Goal: Find specific page/section: Find specific page/section

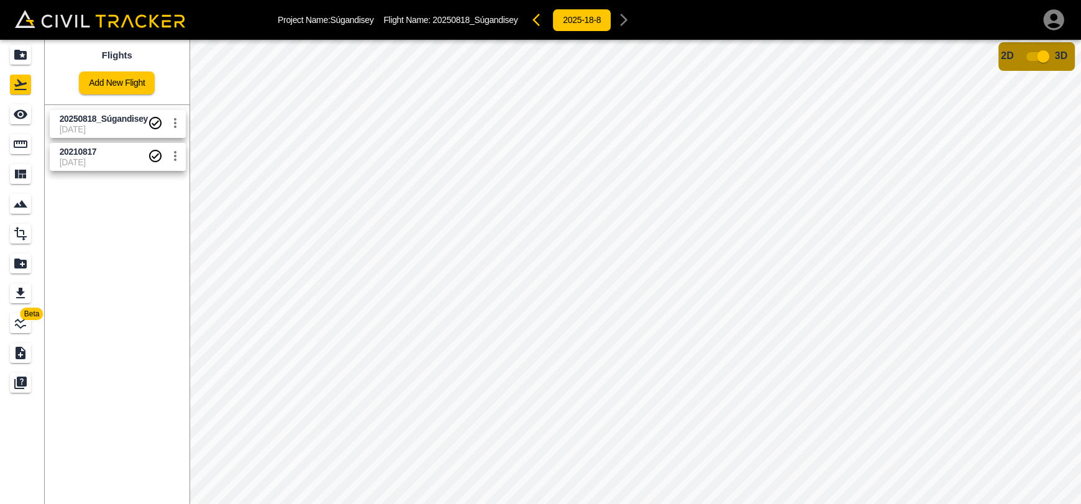
click at [1034, 61] on input "checkbox" at bounding box center [1042, 57] width 71 height 24
click at [1012, 66] on input "checkbox" at bounding box center [1005, 60] width 71 height 24
click at [11, 49] on div "Projects" at bounding box center [20, 55] width 21 height 20
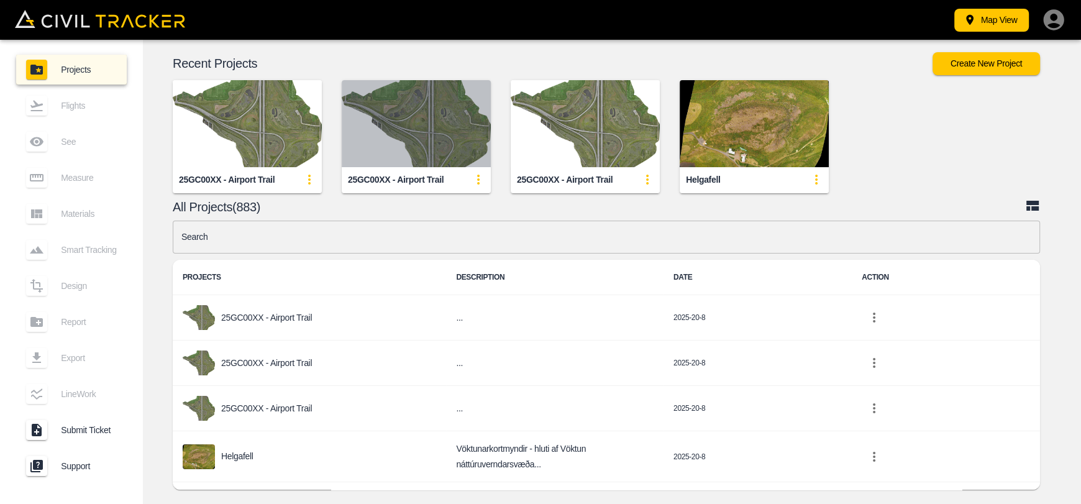
click at [456, 147] on img "button" at bounding box center [416, 123] width 149 height 87
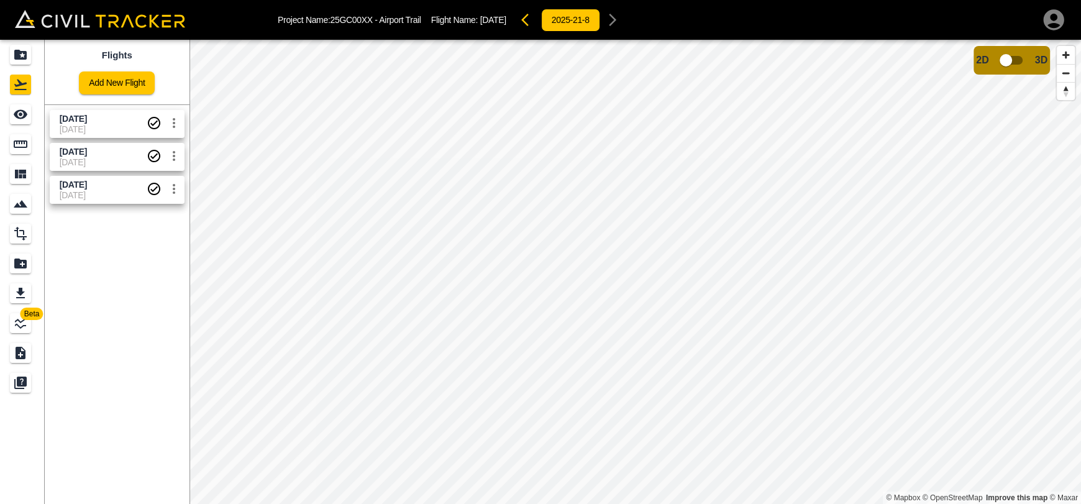
drag, startPoint x: 104, startPoint y: 134, endPoint x: 10, endPoint y: 119, distance: 95.6
click at [104, 134] on link "[DATE] [DATE]" at bounding box center [117, 124] width 135 height 28
click at [6, 116] on link at bounding box center [22, 114] width 45 height 30
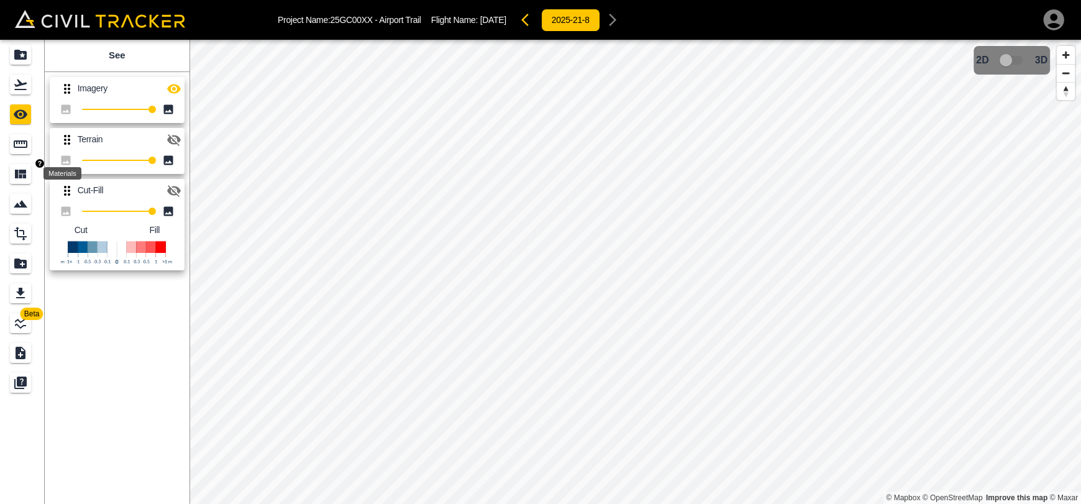
click at [20, 150] on icon "Measure" at bounding box center [20, 144] width 15 height 15
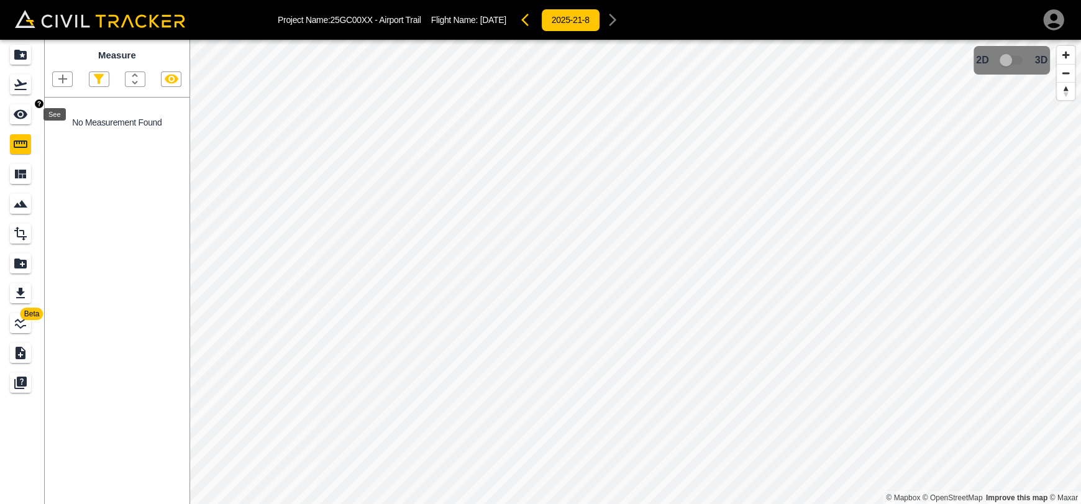
click at [22, 109] on icon "See" at bounding box center [20, 114] width 15 height 15
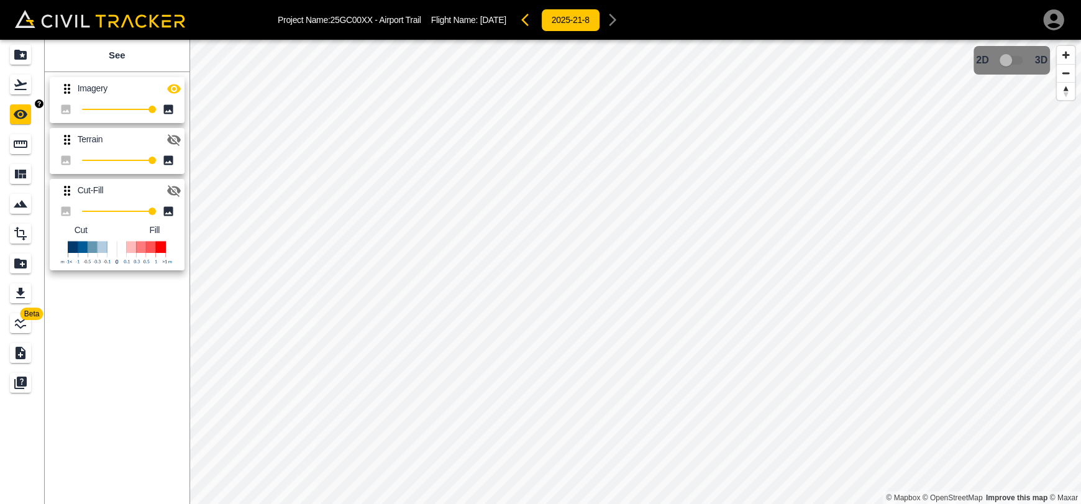
click at [17, 85] on icon "Flights" at bounding box center [20, 85] width 12 height 11
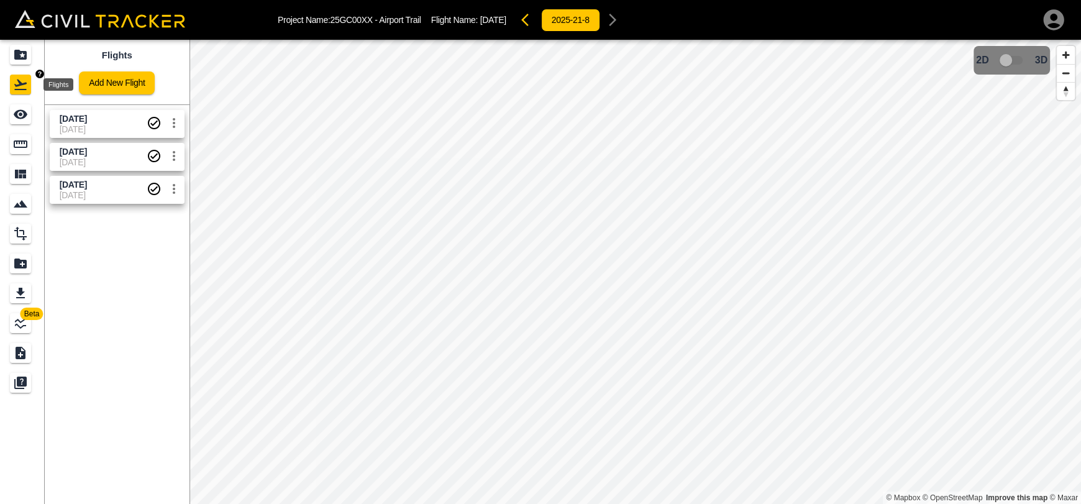
click at [17, 57] on icon "Projects" at bounding box center [20, 55] width 12 height 10
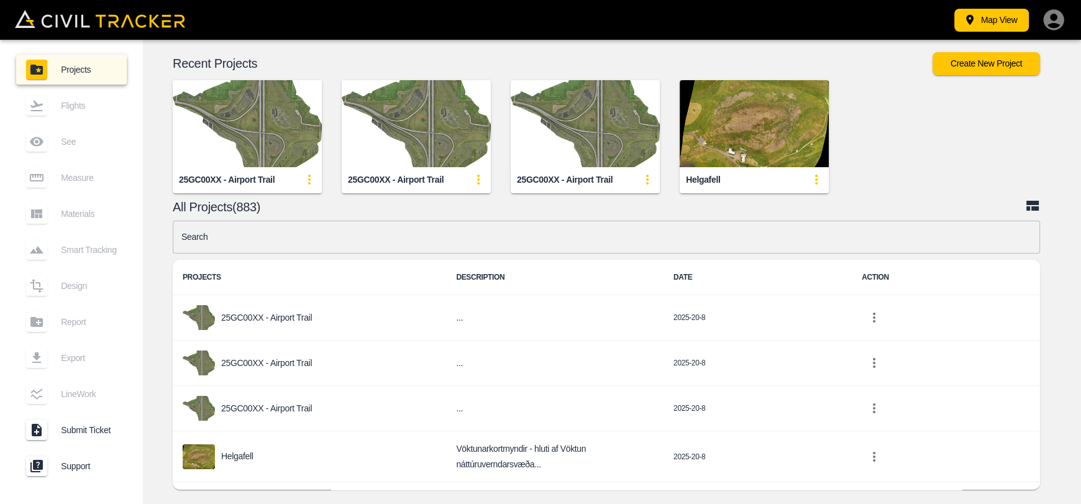
click at [450, 86] on img "button" at bounding box center [416, 123] width 149 height 87
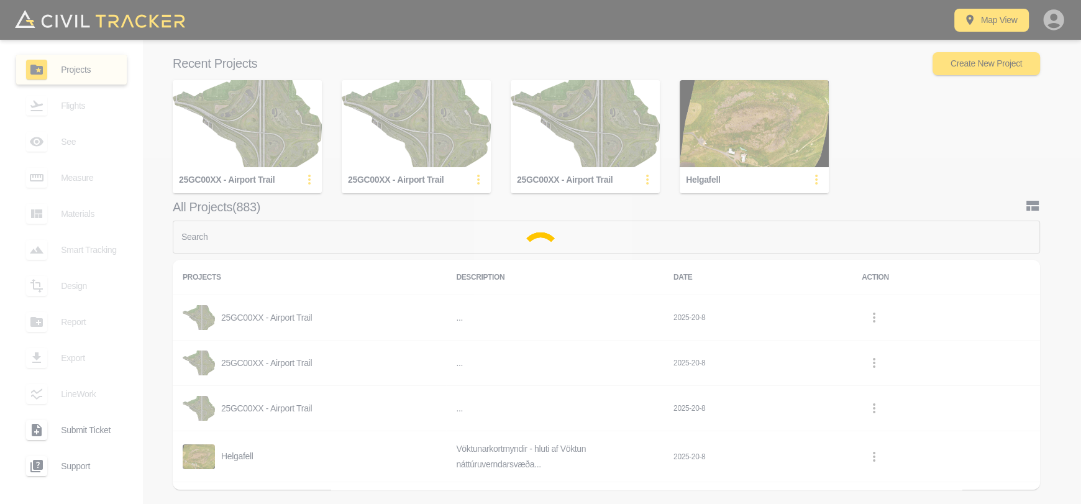
click at [424, 142] on div at bounding box center [540, 252] width 1081 height 504
